Goal: Navigation & Orientation: Find specific page/section

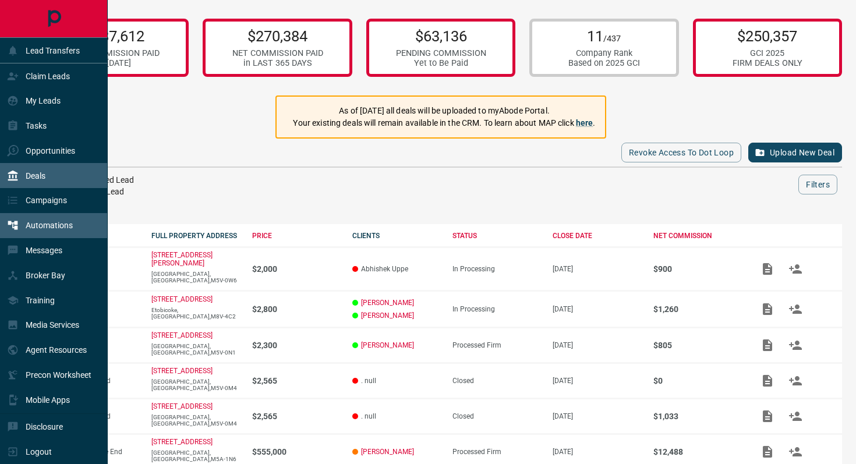
click at [42, 221] on p "Automations" at bounding box center [49, 225] width 47 height 9
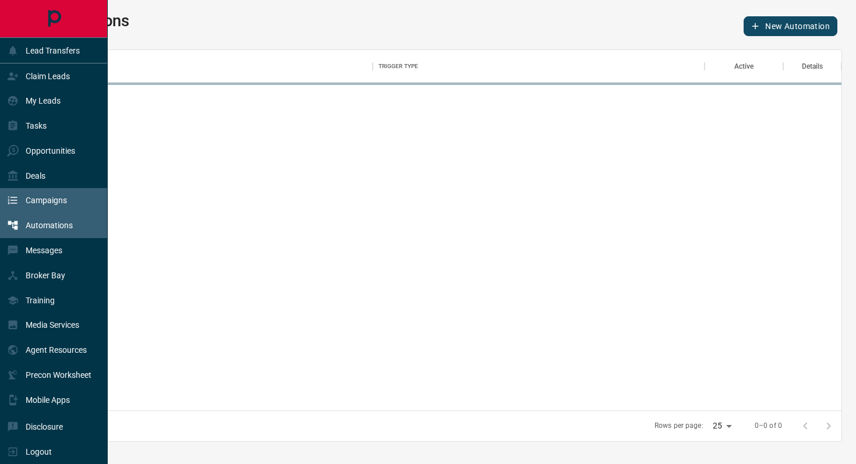
scroll to position [360, 801]
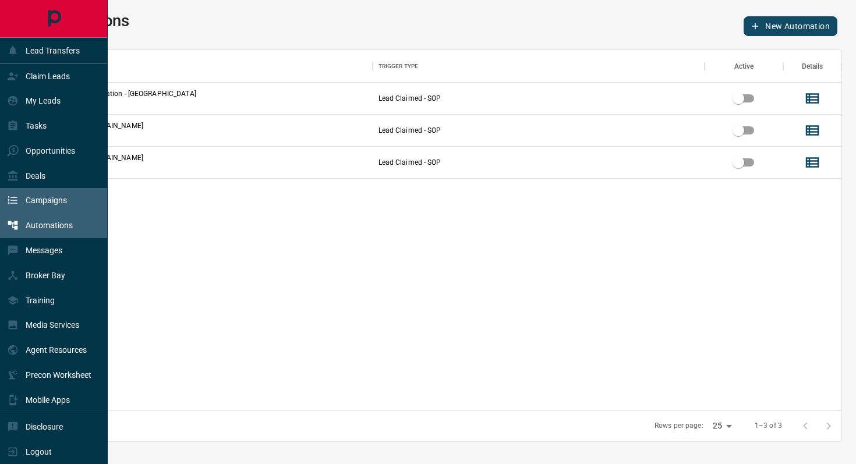
click at [47, 199] on p "Campaigns" at bounding box center [46, 200] width 41 height 9
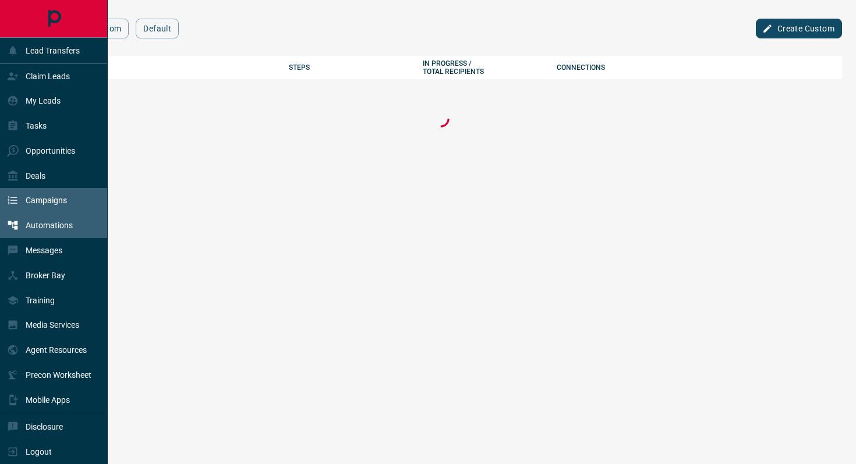
click at [55, 223] on p "Automations" at bounding box center [49, 225] width 47 height 9
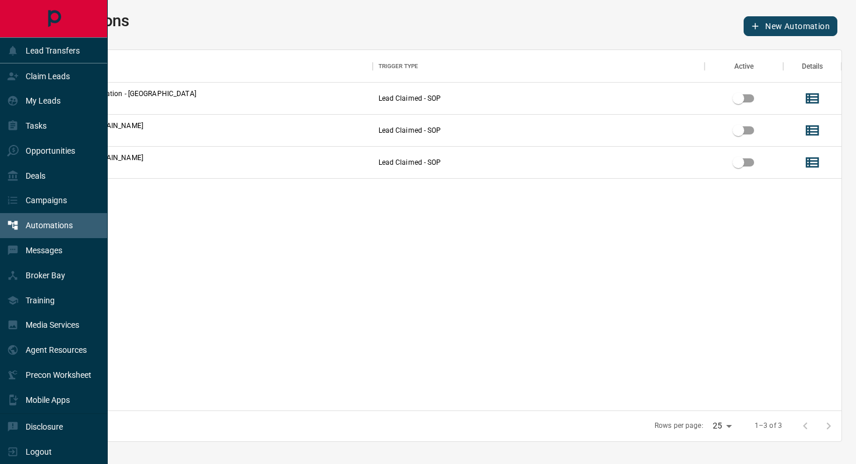
scroll to position [360, 801]
click at [38, 249] on p "Messages" at bounding box center [44, 250] width 37 height 9
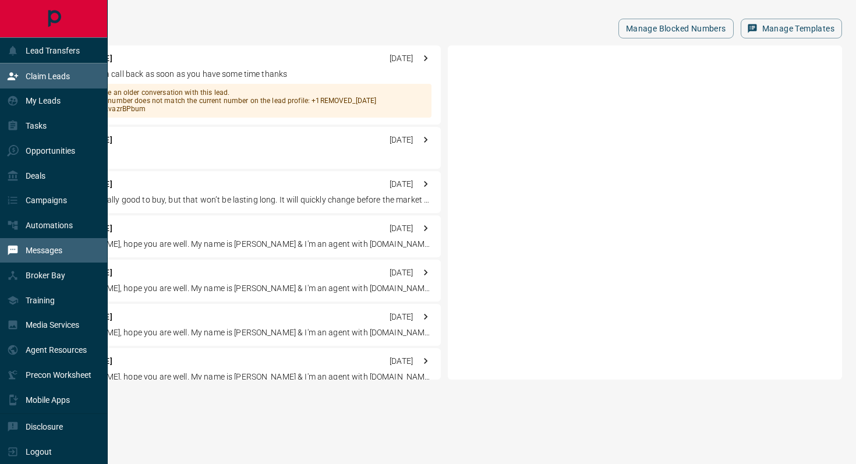
click at [63, 79] on p "Claim Leads" at bounding box center [48, 76] width 44 height 9
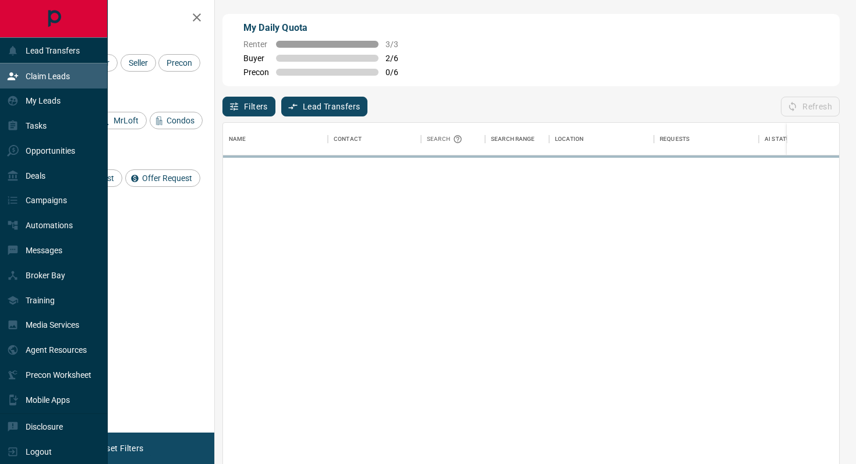
scroll to position [352, 616]
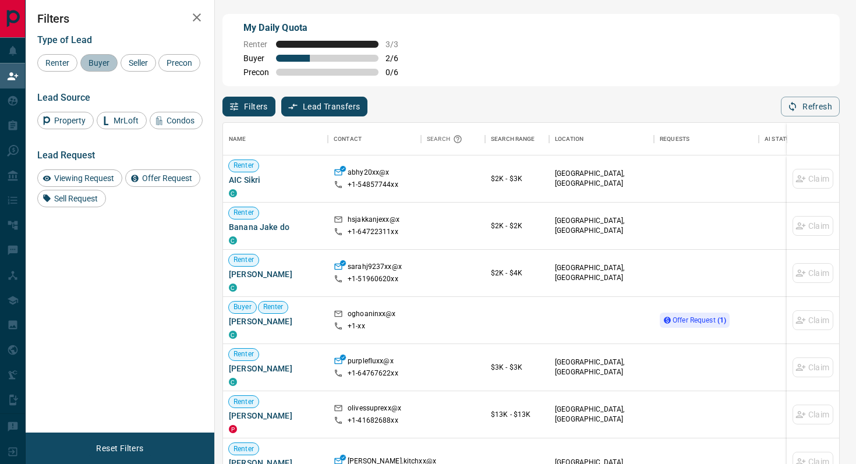
click at [105, 61] on span "Buyer" at bounding box center [98, 62] width 29 height 9
